Goal: Find specific page/section: Find specific page/section

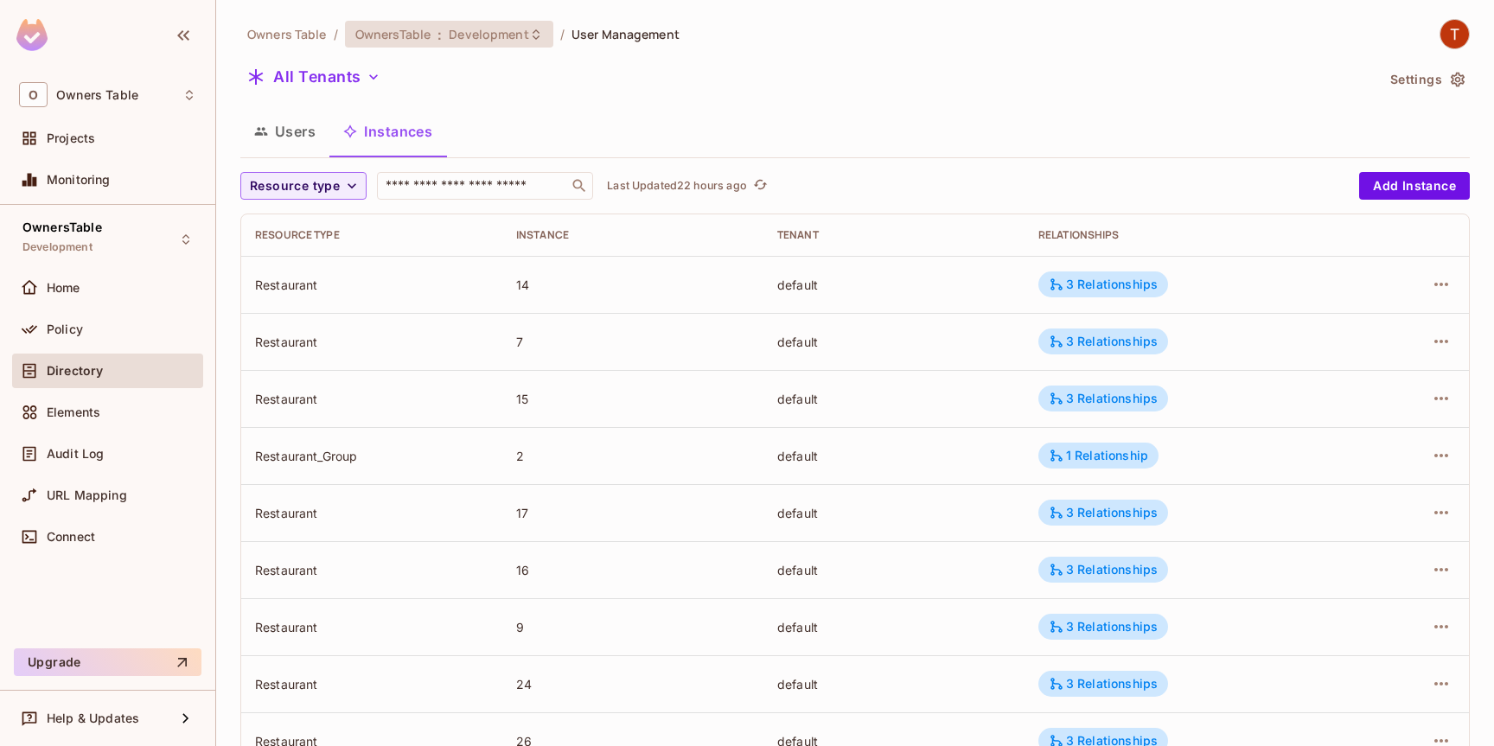
click at [462, 38] on span "Development" at bounding box center [489, 34] width 80 height 16
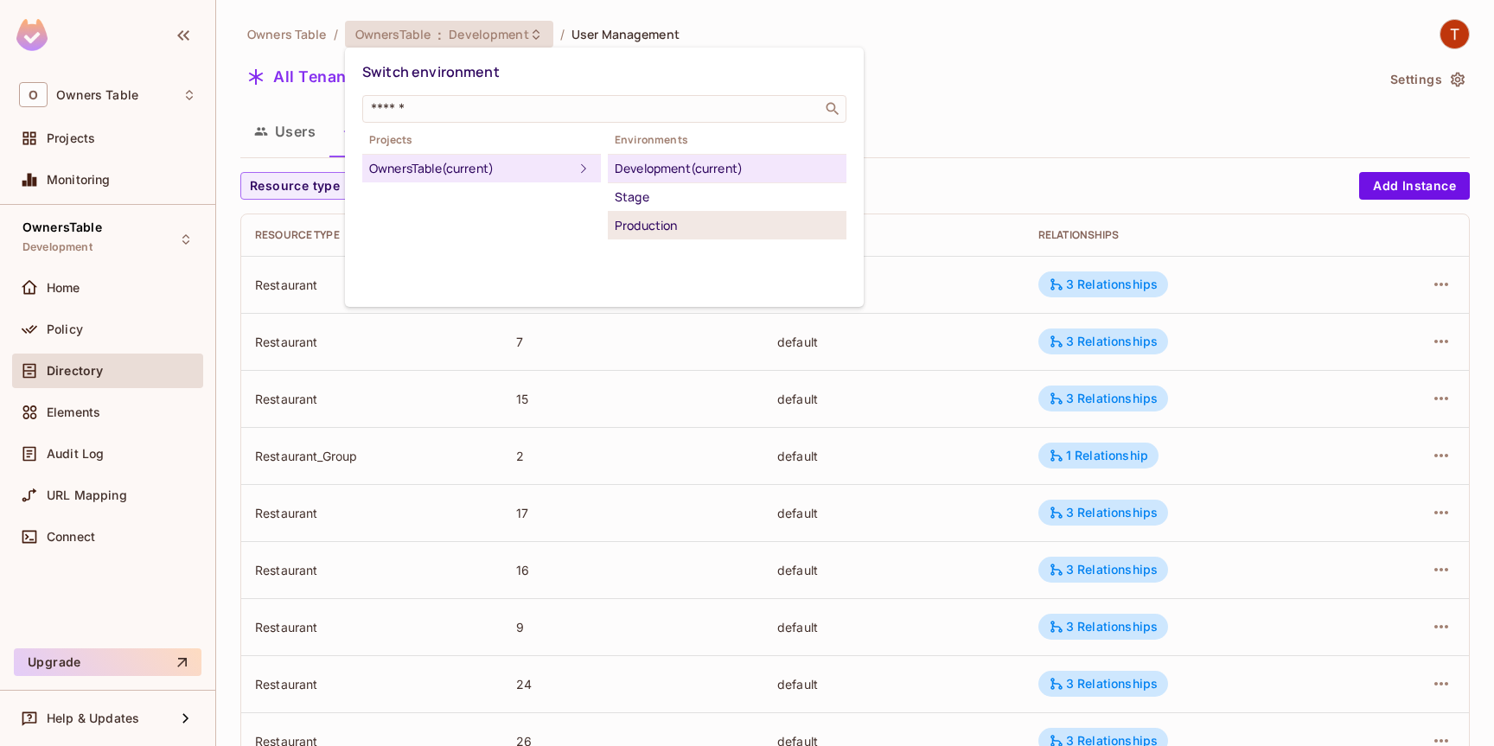
click at [637, 225] on div "Production" at bounding box center [727, 225] width 225 height 21
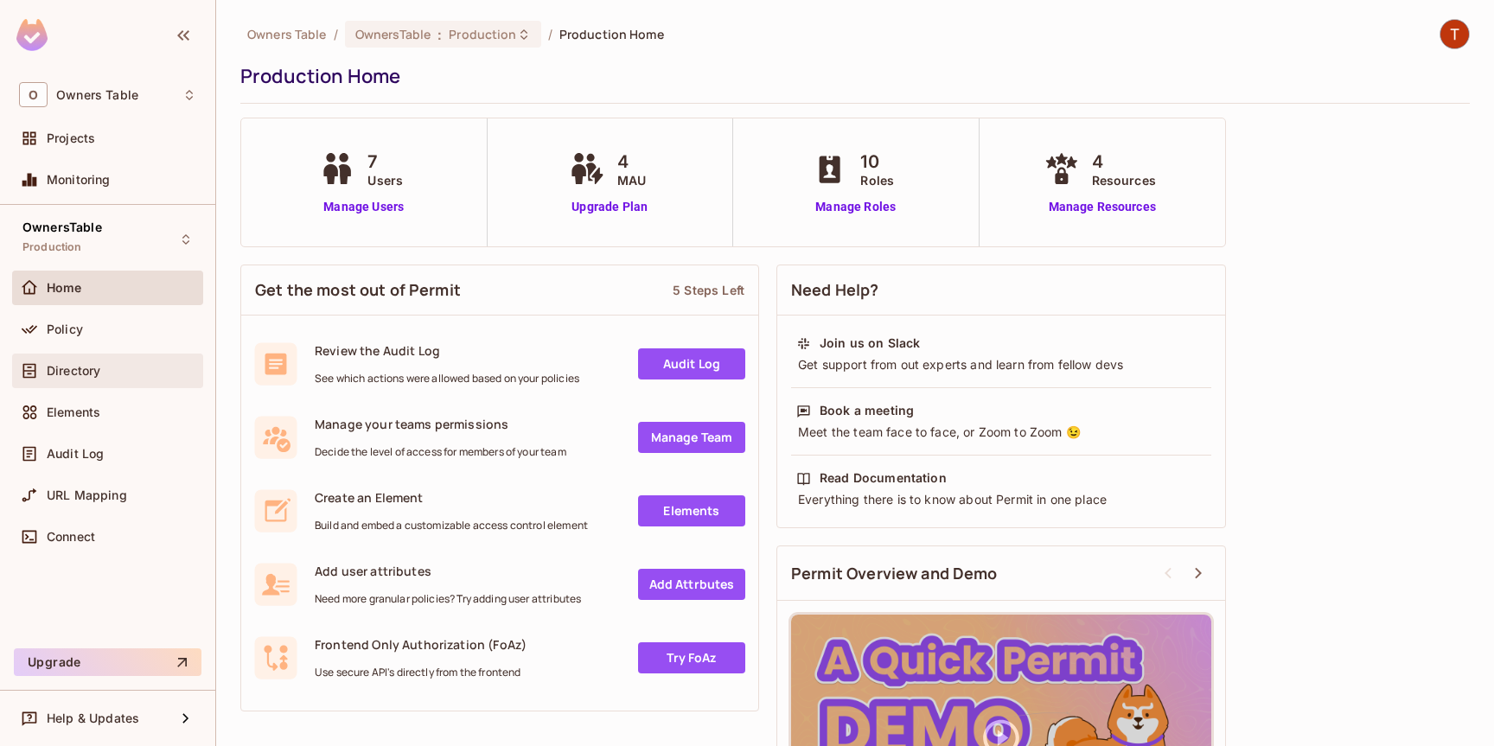
click at [75, 378] on div "Directory" at bounding box center [107, 371] width 177 height 21
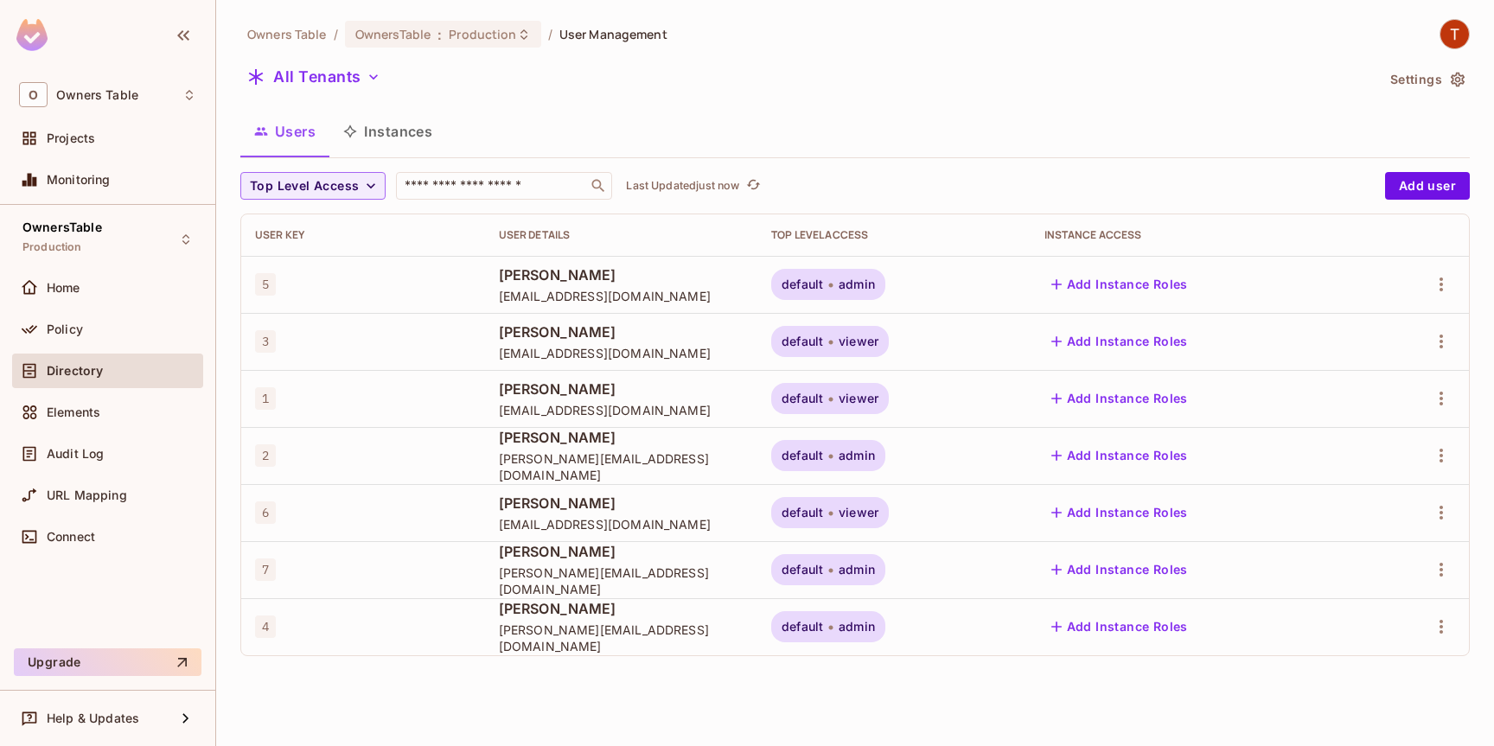
click at [392, 140] on button "Instances" at bounding box center [388, 131] width 117 height 43
